Goal: Check status: Check status

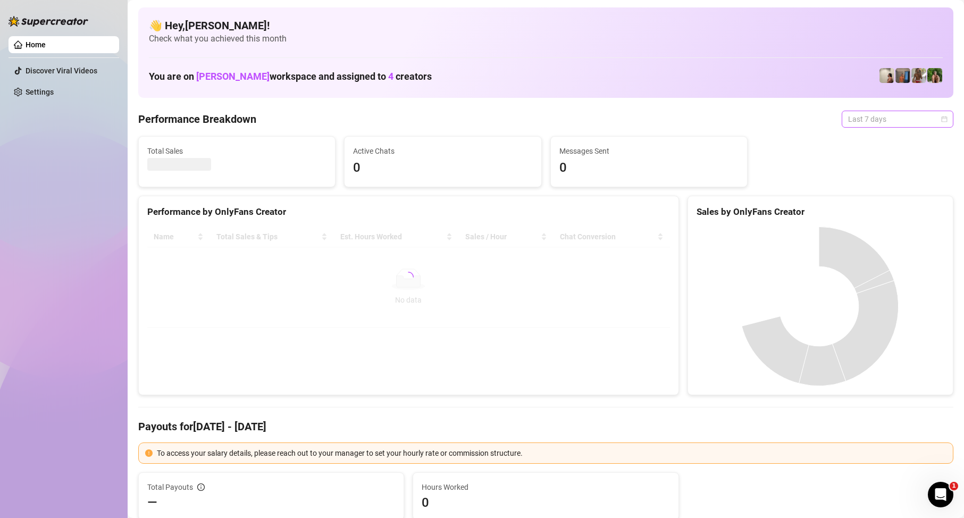
click at [900, 119] on span "Last 7 days" at bounding box center [898, 119] width 99 height 16
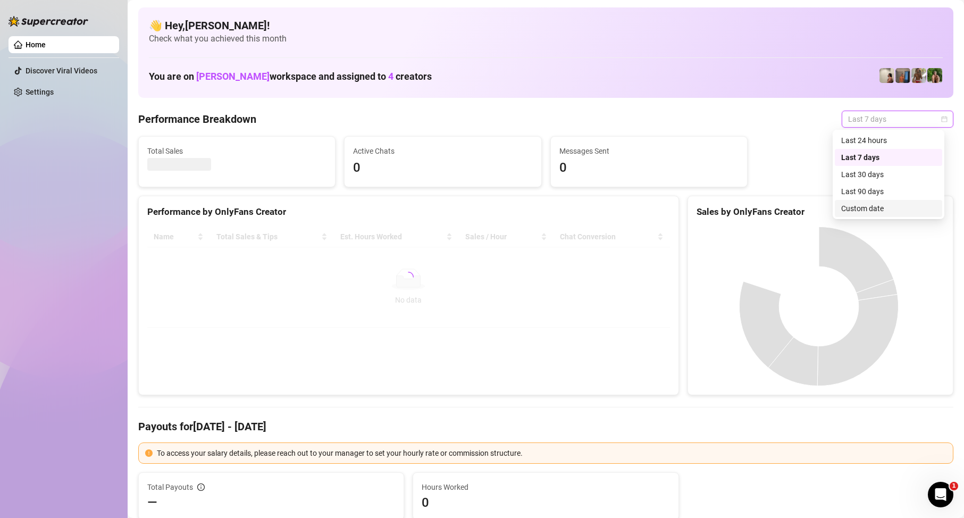
click at [875, 207] on div "Custom date" at bounding box center [889, 209] width 95 height 12
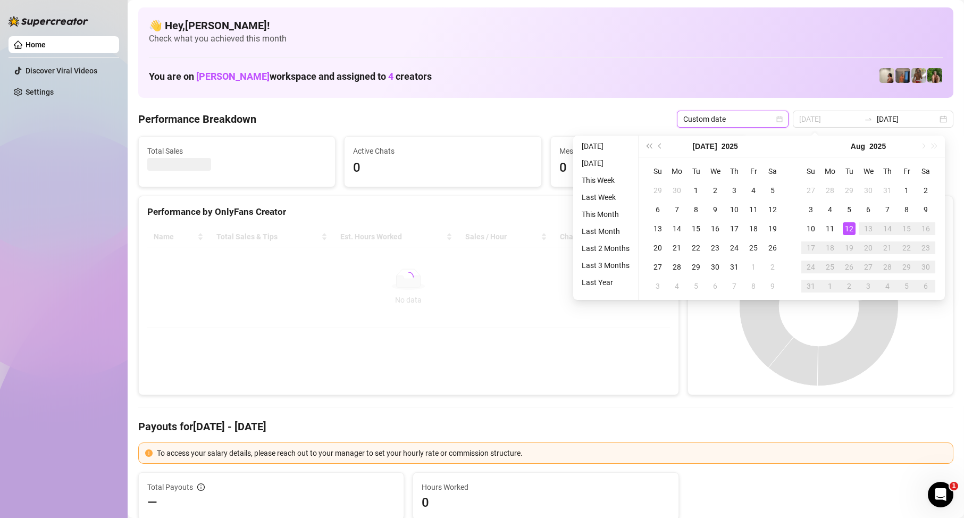
type input "[DATE]"
click at [847, 223] on div "12" at bounding box center [849, 228] width 13 height 13
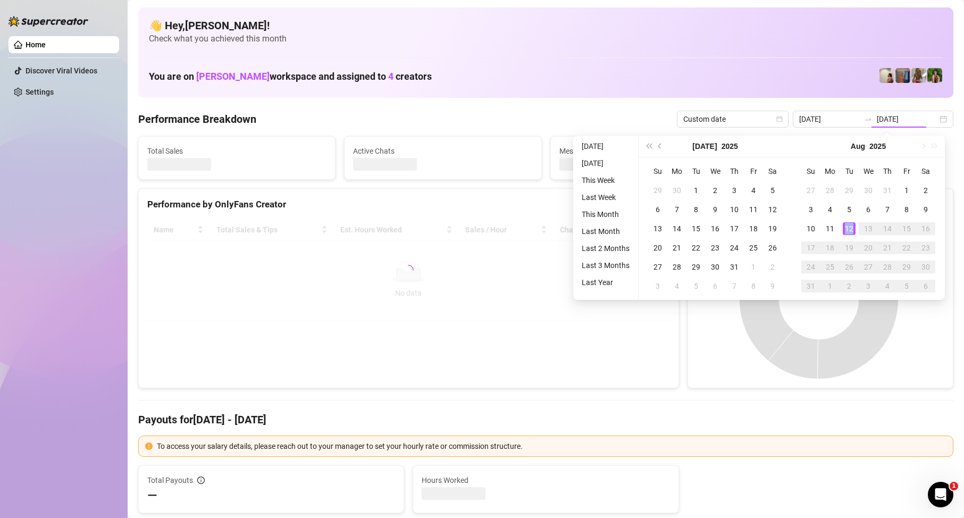
type input "[DATE]"
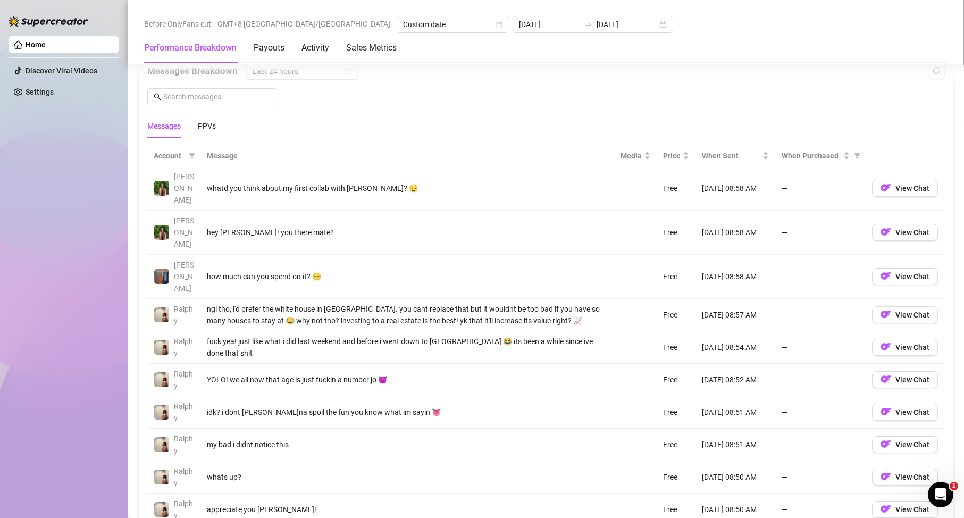
scroll to position [745, 0]
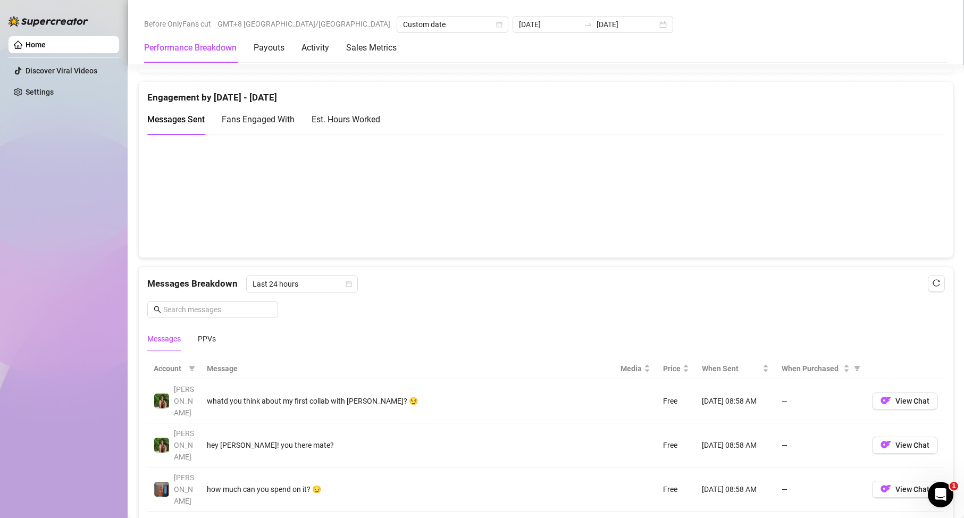
click at [539, 240] on canvas at bounding box center [541, 196] width 788 height 106
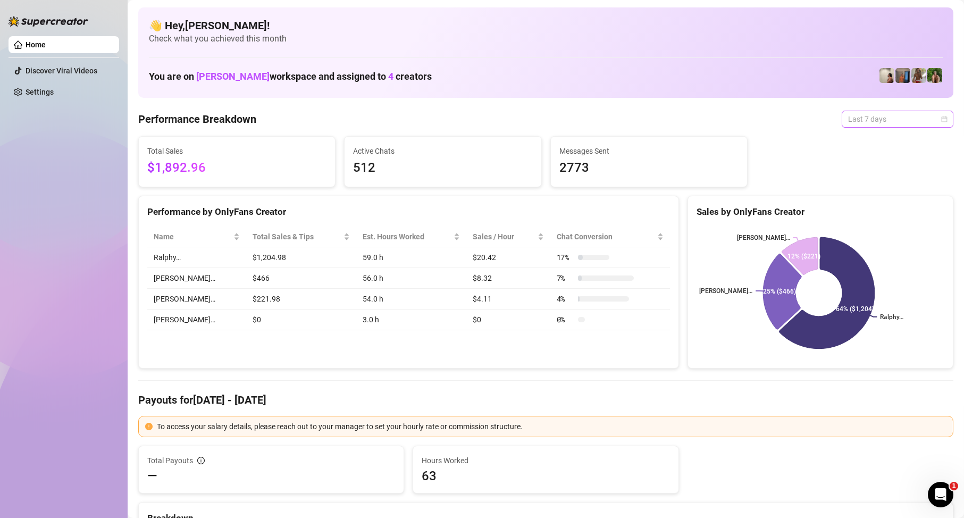
click at [861, 117] on span "Last 7 days" at bounding box center [898, 119] width 99 height 16
click at [863, 210] on div "Custom date" at bounding box center [889, 209] width 95 height 12
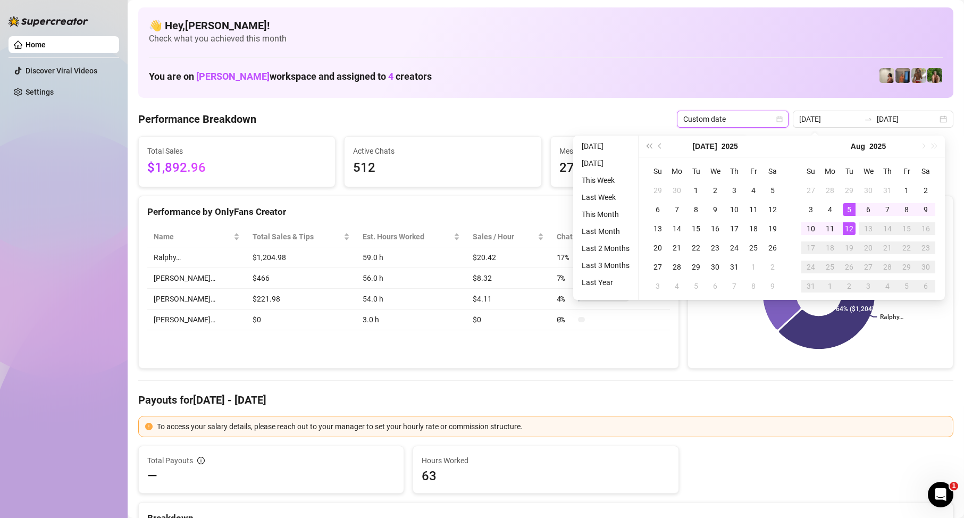
type input "[DATE]"
click at [854, 231] on div "12" at bounding box center [849, 228] width 13 height 13
type input "[DATE]"
